Goal: Transaction & Acquisition: Purchase product/service

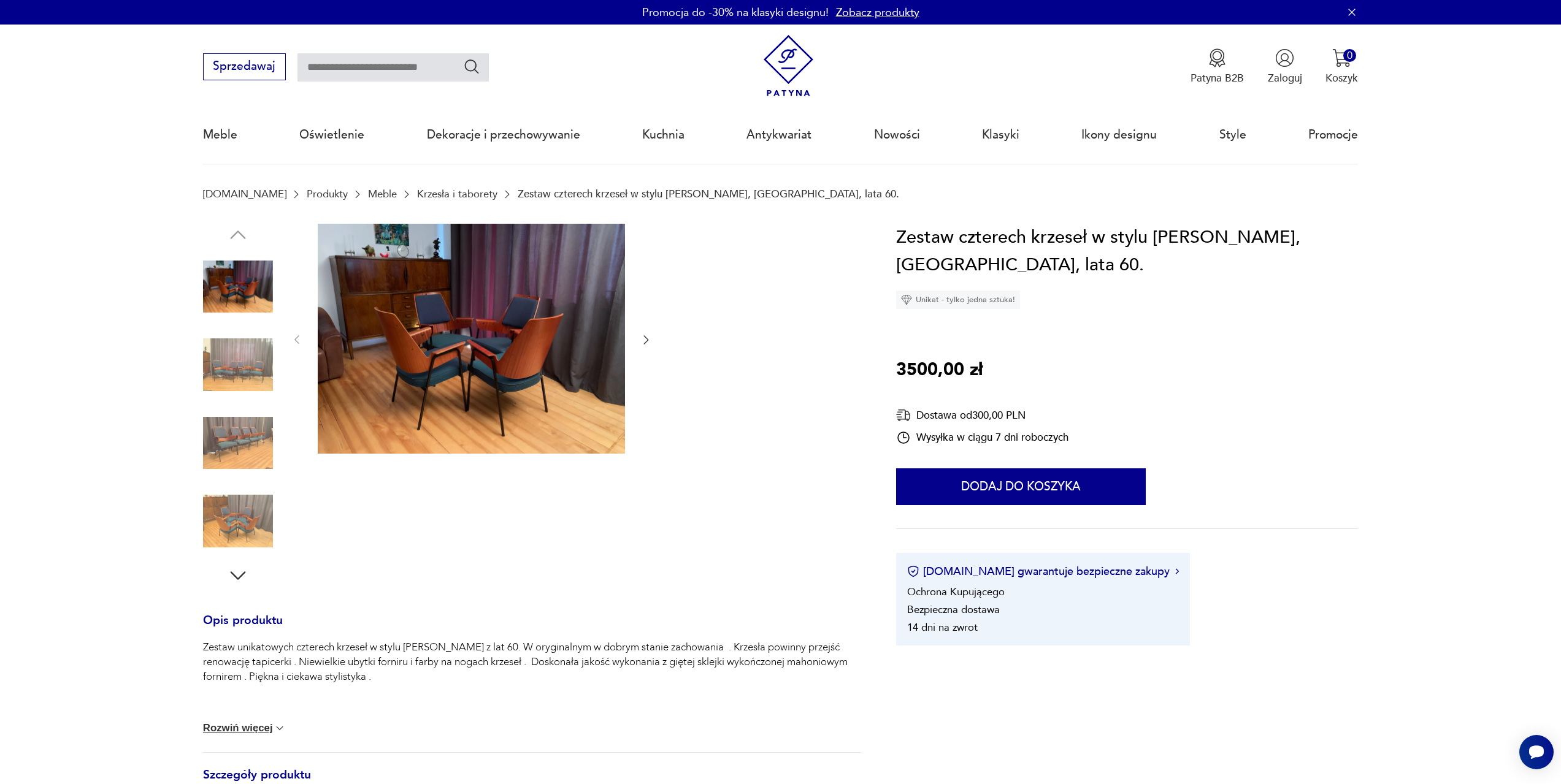
click at [231, 285] on img at bounding box center [238, 287] width 70 height 70
click at [251, 358] on img at bounding box center [238, 365] width 70 height 70
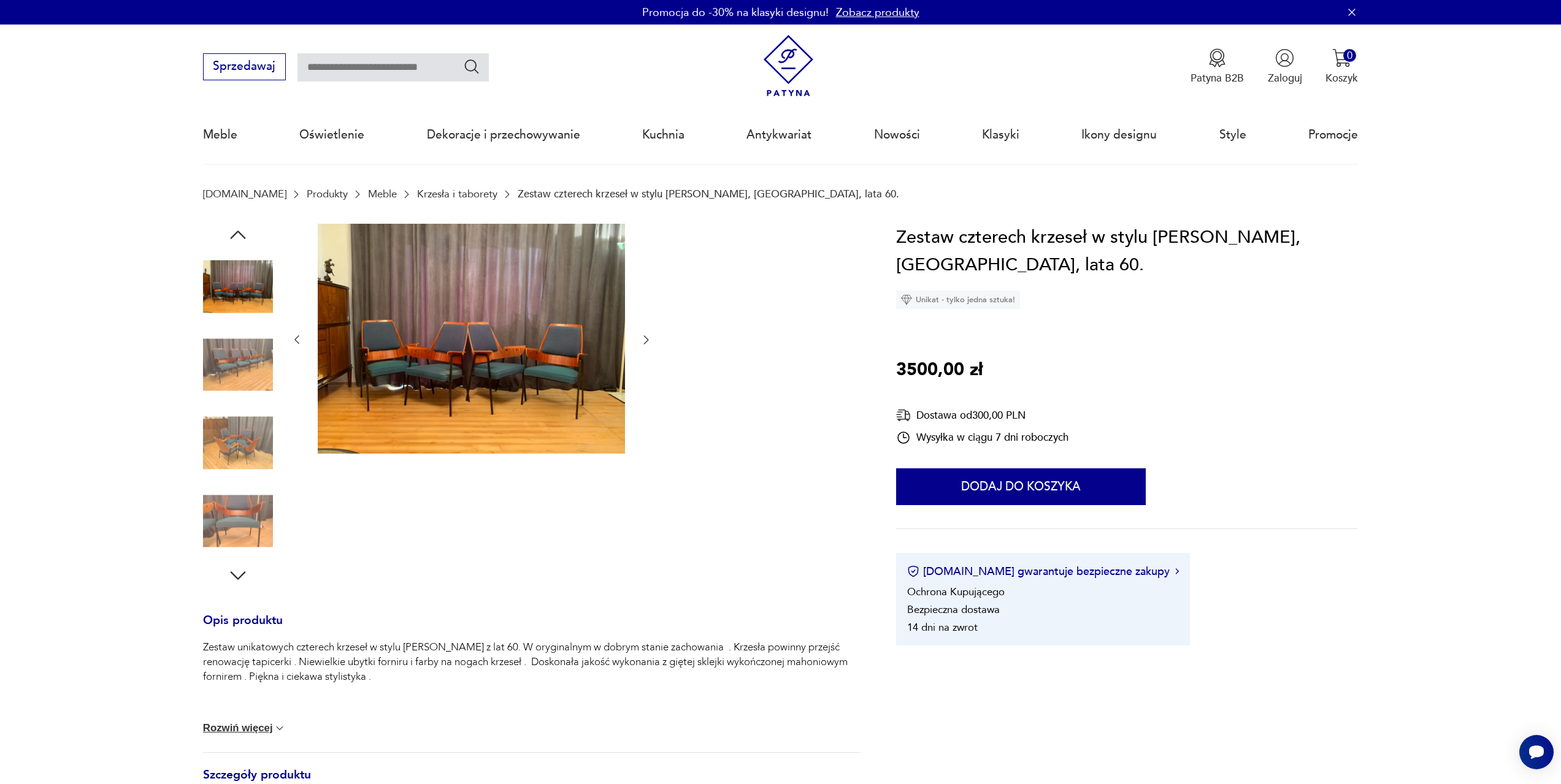
click at [254, 441] on img at bounding box center [238, 444] width 70 height 70
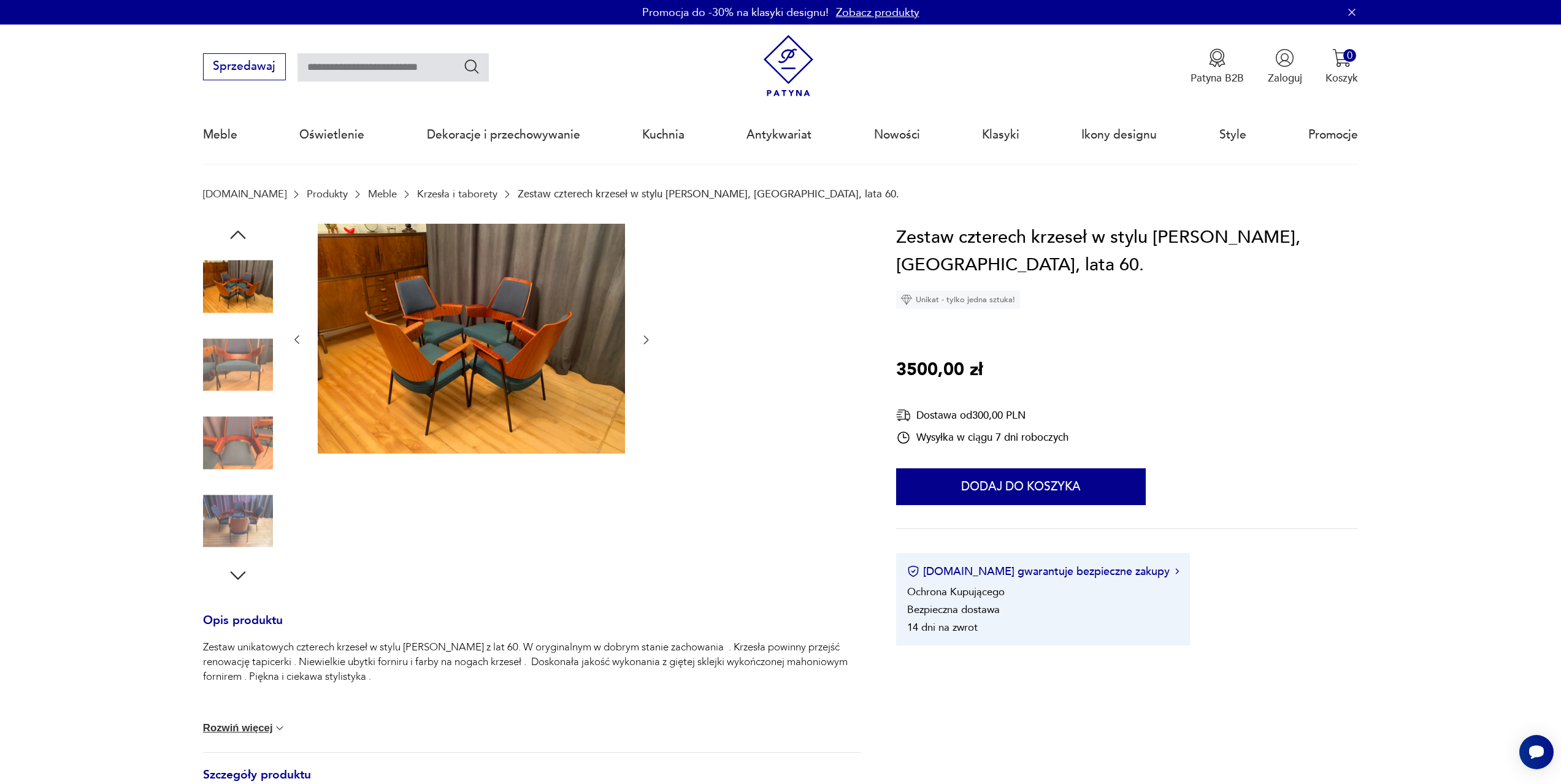
click at [248, 511] on img at bounding box center [238, 521] width 70 height 70
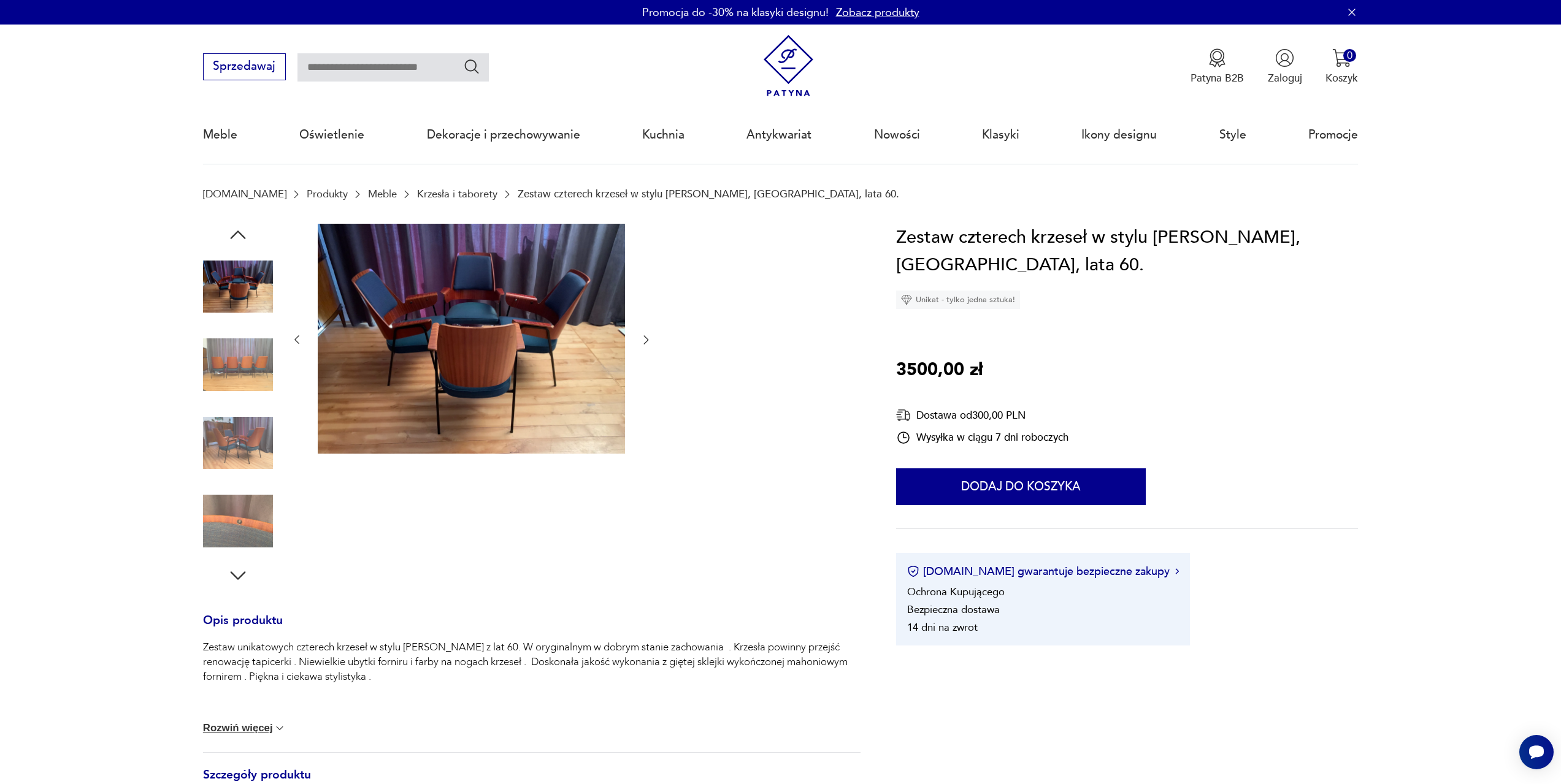
click at [241, 576] on icon "button" at bounding box center [237, 576] width 16 height 8
